Goal: Transaction & Acquisition: Subscribe to service/newsletter

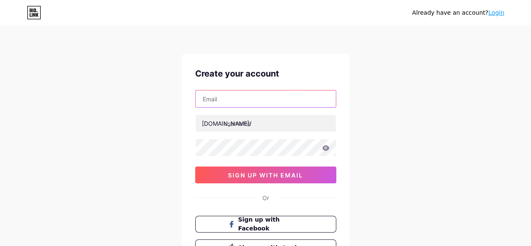
click at [304, 105] on input "text" at bounding box center [266, 98] width 140 height 17
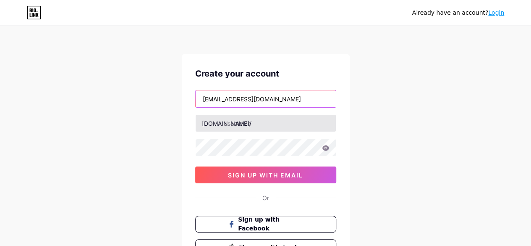
type input "[EMAIL_ADDRESS][DOMAIN_NAME]"
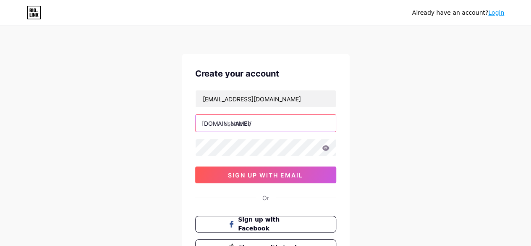
click at [296, 115] on input "text" at bounding box center [266, 123] width 140 height 17
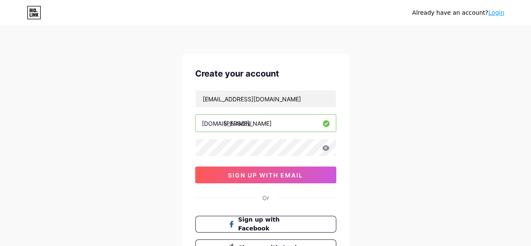
type input "[PERSON_NAME]"
click at [324, 147] on icon at bounding box center [326, 148] width 8 height 6
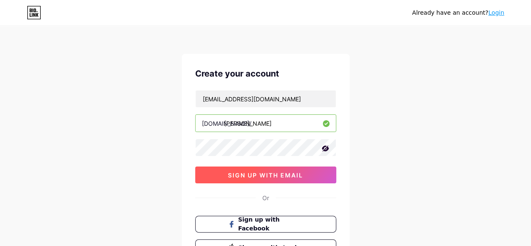
click at [288, 178] on button "sign up with email" at bounding box center [265, 174] width 141 height 17
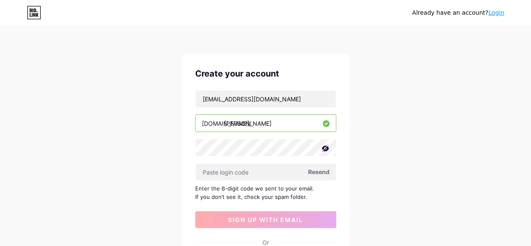
click at [324, 145] on icon at bounding box center [325, 148] width 8 height 8
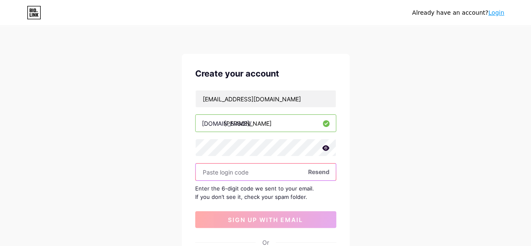
click at [221, 171] on input "text" at bounding box center [266, 171] width 140 height 17
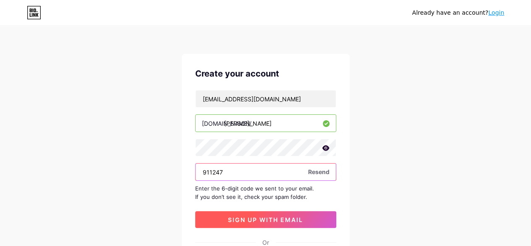
type input "911247"
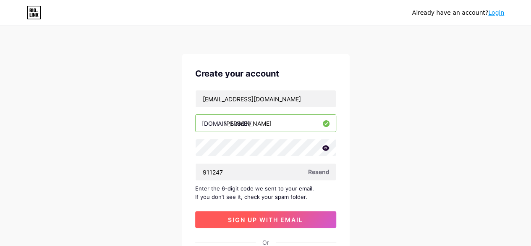
click at [285, 212] on button "sign up with email" at bounding box center [265, 219] width 141 height 17
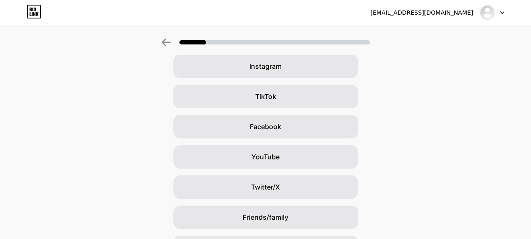
scroll to position [123, 0]
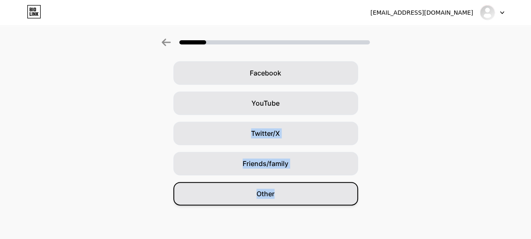
drag, startPoint x: 361, startPoint y: 112, endPoint x: 295, endPoint y: 192, distance: 104.0
click at [295, 192] on div "Google Instagram TikTok Facebook YouTube Twitter/X Friends/family Other" at bounding box center [265, 88] width 531 height 235
click at [295, 192] on div "Other" at bounding box center [265, 194] width 185 height 24
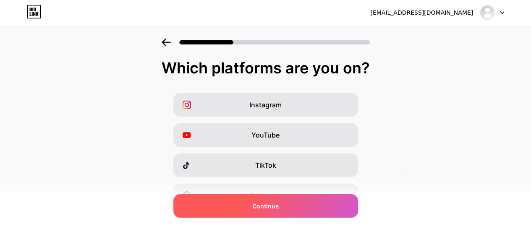
click at [305, 215] on div "Continue" at bounding box center [265, 206] width 185 height 24
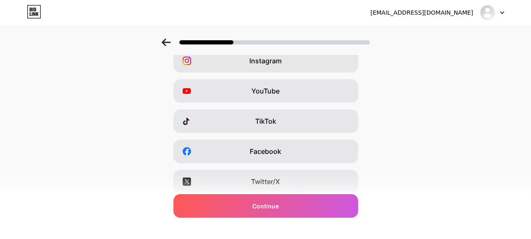
scroll to position [165, 0]
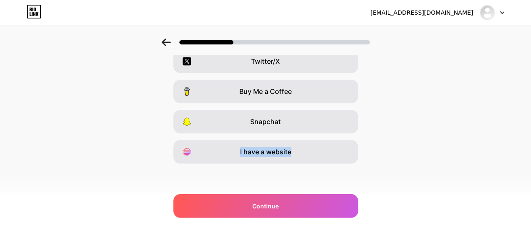
drag, startPoint x: 318, startPoint y: 136, endPoint x: 377, endPoint y: 163, distance: 64.6
click at [377, 163] on div "Instagram YouTube TikTok Facebook Twitter/X Buy Me a Coffee Snapchat I have a w…" at bounding box center [265, 46] width 523 height 235
click at [381, 162] on div "Instagram YouTube TikTok Facebook Twitter/X Buy Me a Coffee Snapchat I have a w…" at bounding box center [265, 46] width 523 height 235
click at [426, 36] on div at bounding box center [265, 39] width 531 height 29
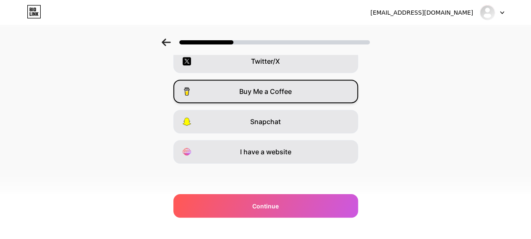
click at [234, 94] on div "Buy Me a Coffee" at bounding box center [265, 92] width 185 height 24
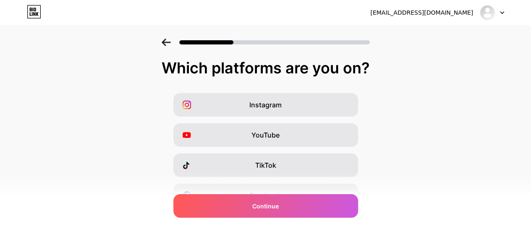
click at [331, 102] on div "Instagram" at bounding box center [265, 105] width 185 height 24
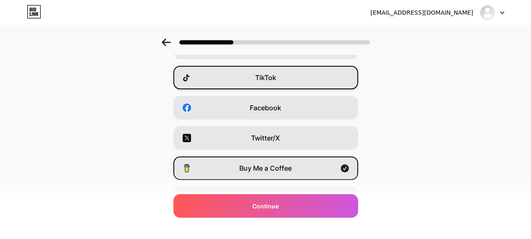
scroll to position [135, 0]
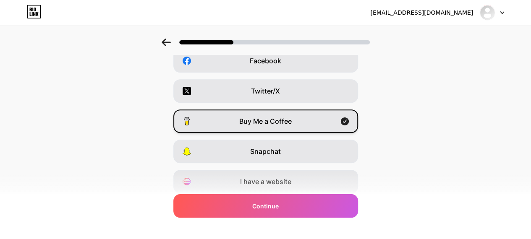
click at [348, 124] on icon at bounding box center [344, 122] width 8 height 8
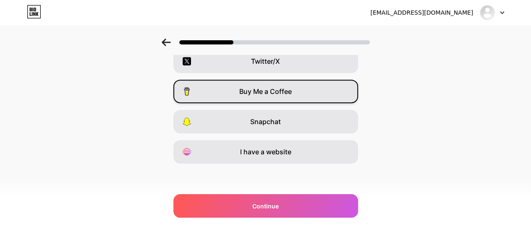
scroll to position [0, 0]
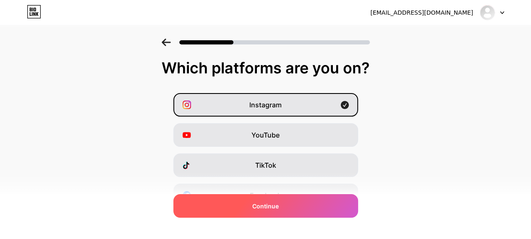
click at [312, 202] on div "Continue" at bounding box center [265, 206] width 185 height 24
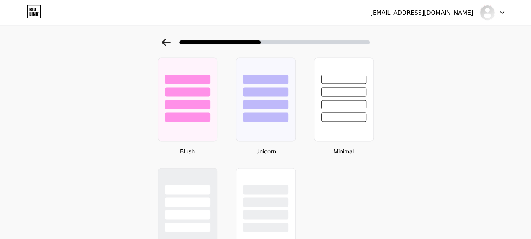
scroll to position [705, 0]
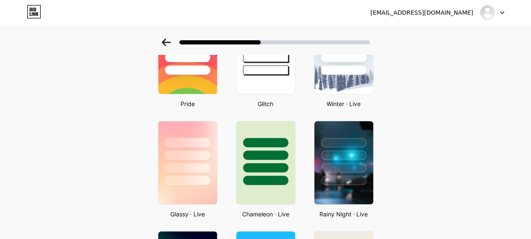
scroll to position [0, 0]
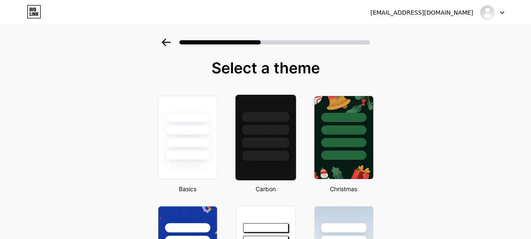
click at [280, 131] on div at bounding box center [265, 130] width 47 height 10
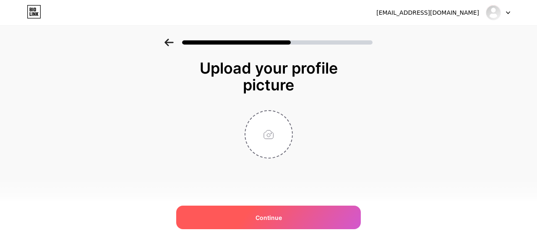
drag, startPoint x: 280, startPoint y: 131, endPoint x: 295, endPoint y: 208, distance: 78.1
click at [295, 158] on div "Upload your profile picture Continue" at bounding box center [269, 109] width 168 height 99
click at [295, 208] on div "Continue" at bounding box center [268, 217] width 185 height 24
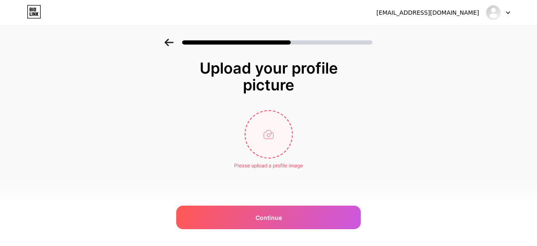
click at [269, 157] on input "file" at bounding box center [269, 134] width 47 height 47
click at [270, 131] on input "file" at bounding box center [269, 134] width 47 height 47
click at [275, 124] on input "file" at bounding box center [269, 134] width 47 height 47
click at [264, 116] on input "file" at bounding box center [269, 134] width 47 height 47
click at [250, 146] on input "file" at bounding box center [269, 134] width 47 height 47
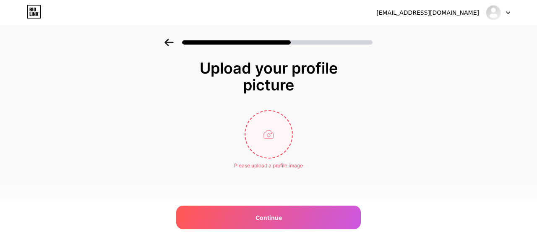
type input "C:\fakepath\—Pngtree—adorable cartoon owl with big_23017049.png"
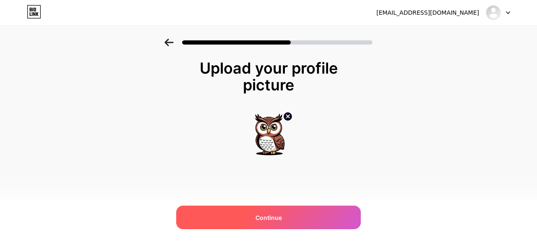
click at [246, 222] on div "Continue" at bounding box center [268, 217] width 185 height 24
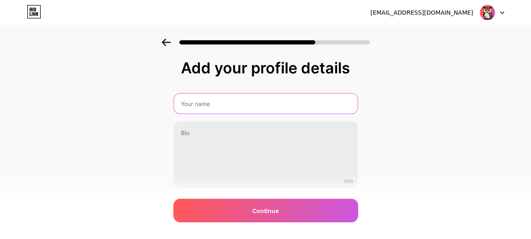
click at [329, 94] on input "text" at bounding box center [266, 104] width 184 height 20
type input "[PERSON_NAME]"
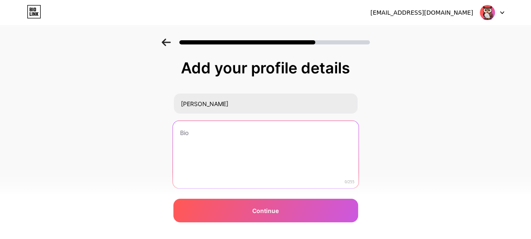
click at [236, 152] on textarea at bounding box center [266, 155] width 186 height 68
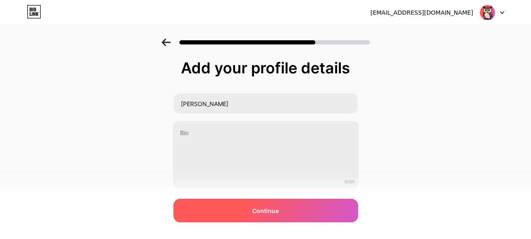
click at [227, 212] on div "Continue" at bounding box center [265, 211] width 185 height 24
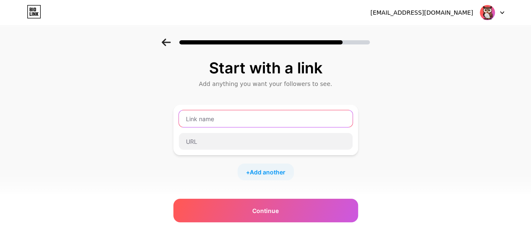
click at [268, 121] on input "text" at bounding box center [266, 118] width 174 height 17
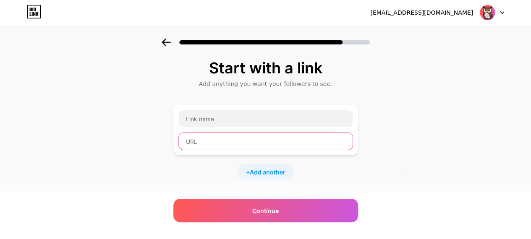
click at [255, 145] on input "text" at bounding box center [266, 141] width 174 height 17
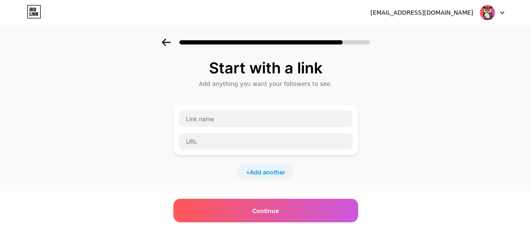
click at [249, 170] on div "+ Add another" at bounding box center [266, 172] width 56 height 17
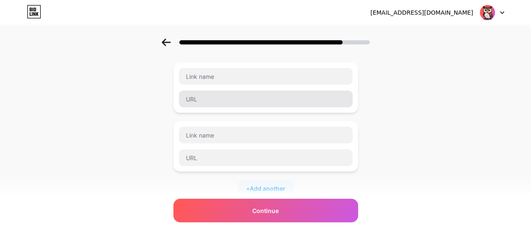
scroll to position [47, 0]
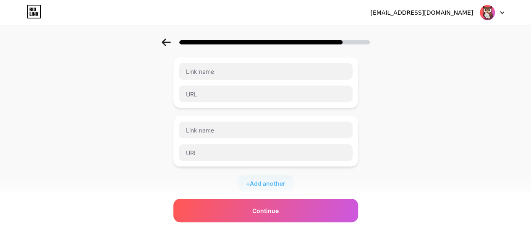
drag, startPoint x: 165, startPoint y: 55, endPoint x: 191, endPoint y: 62, distance: 26.9
click at [191, 62] on div "Start with a link Add anything you want your followers to see. + Add another So…" at bounding box center [265, 168] width 531 height 354
click at [168, 37] on div at bounding box center [265, 39] width 531 height 29
click at [167, 39] on icon at bounding box center [166, 43] width 9 height 8
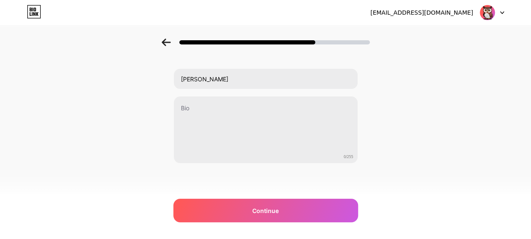
scroll to position [0, 0]
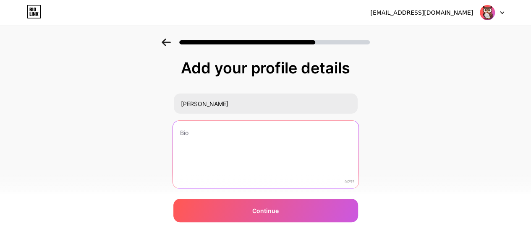
click at [222, 130] on textarea at bounding box center [266, 155] width 186 height 68
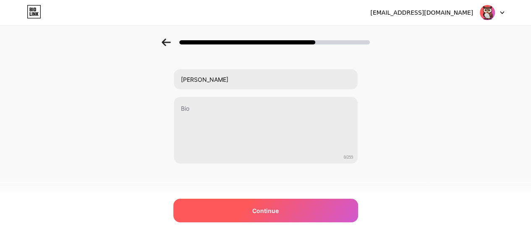
click at [256, 209] on span "Continue" at bounding box center [265, 211] width 26 height 9
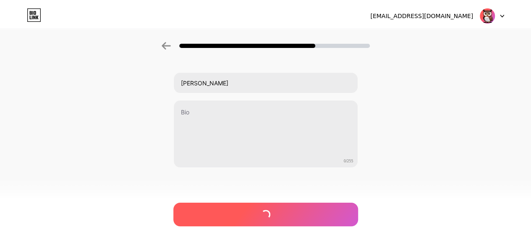
scroll to position [0, 0]
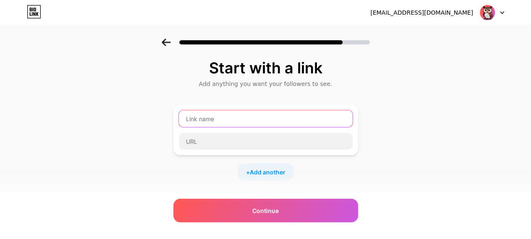
click at [282, 121] on input "text" at bounding box center [266, 118] width 174 height 17
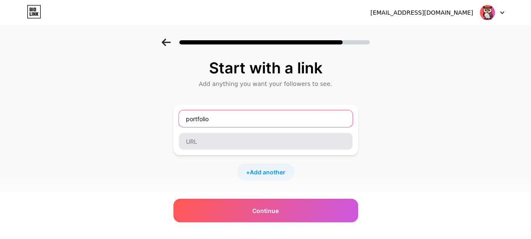
type input "portfolio"
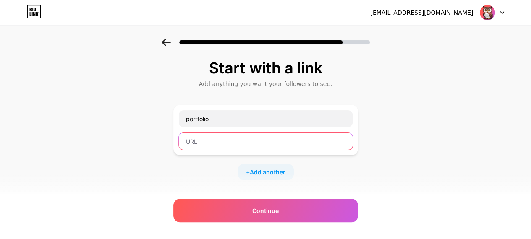
click at [212, 145] on input "text" at bounding box center [266, 141] width 174 height 17
type input "q"
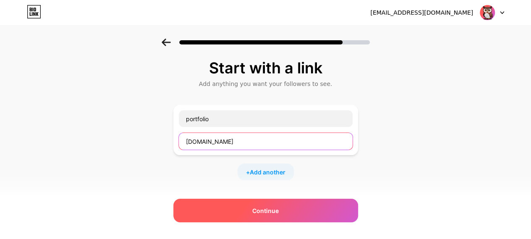
type input "[DOMAIN_NAME]"
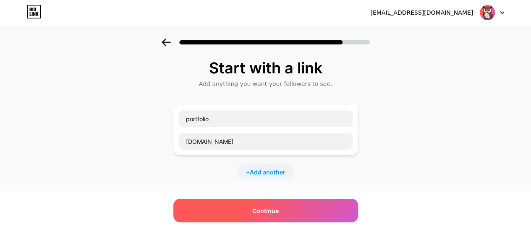
click at [218, 203] on div "Continue" at bounding box center [265, 211] width 185 height 24
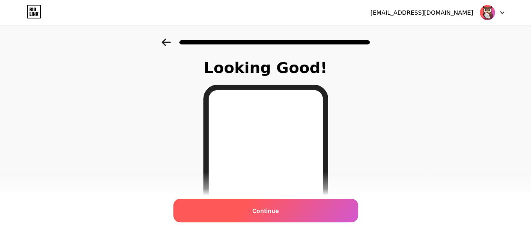
click at [227, 215] on div "Continue" at bounding box center [265, 211] width 185 height 24
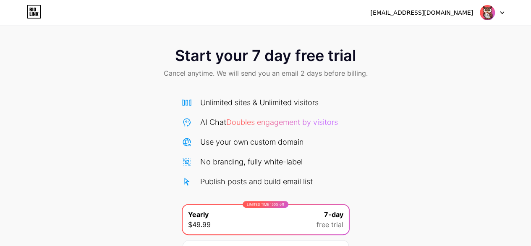
click at [247, 63] on span "Start your 7 day free trial" at bounding box center [265, 55] width 181 height 17
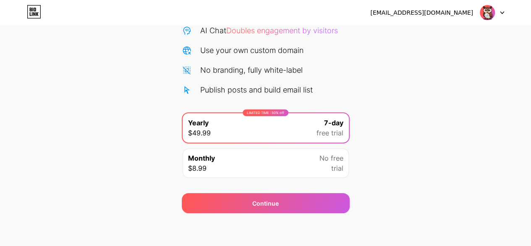
click at [220, 6] on div "[EMAIL_ADDRESS][DOMAIN_NAME] Logout" at bounding box center [265, 12] width 531 height 15
click at [160, 49] on div "Start your 7 day free trial Cancel anytime. We will send you an email 2 days be…" at bounding box center [265, 80] width 531 height 266
